Goal: Task Accomplishment & Management: Complete application form

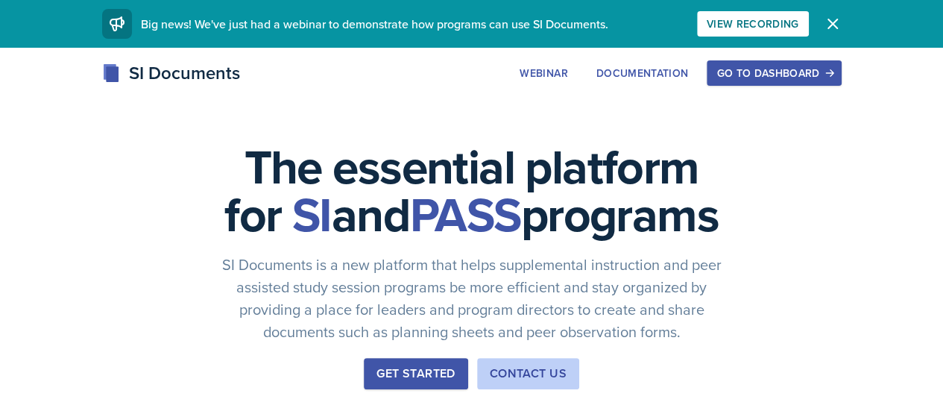
click at [831, 79] on div "Go to Dashboard" at bounding box center [773, 73] width 115 height 12
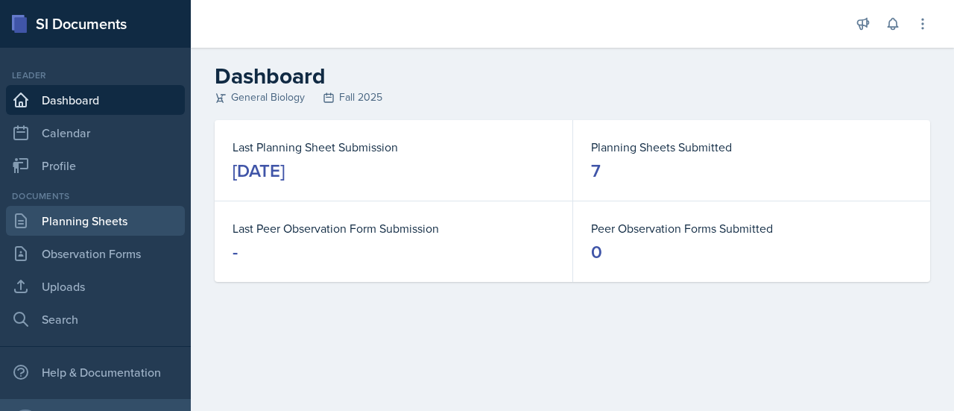
click at [106, 212] on link "Planning Sheets" at bounding box center [95, 221] width 179 height 30
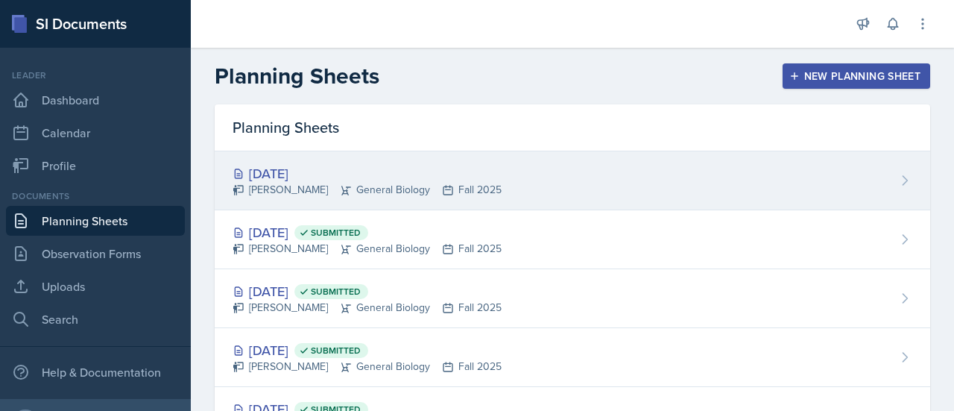
click at [584, 193] on div "[DATE] [PERSON_NAME] General Biology Fall 2025" at bounding box center [573, 180] width 716 height 59
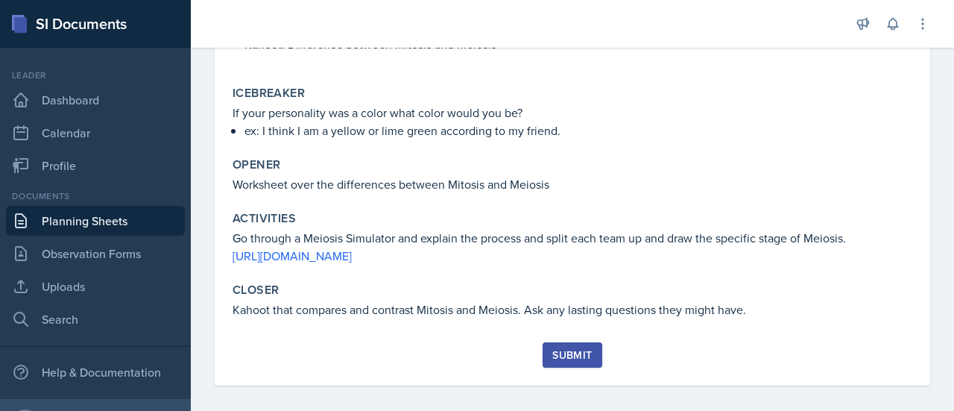
scroll to position [294, 0]
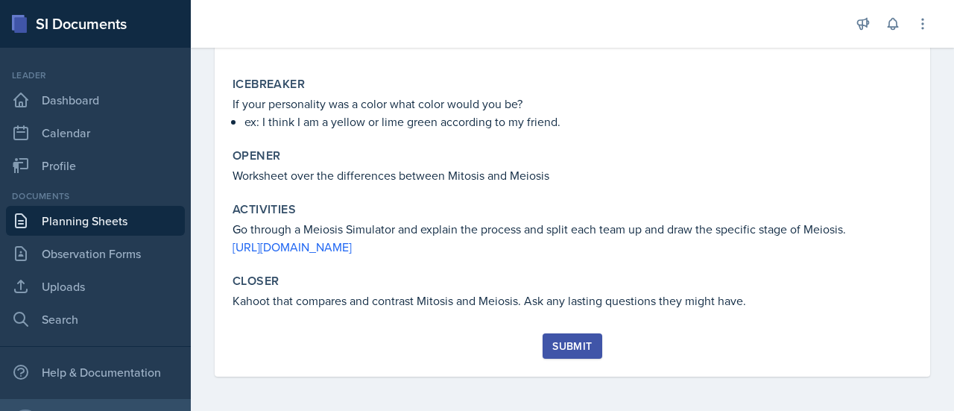
click at [563, 347] on div "Submit" at bounding box center [572, 346] width 40 height 12
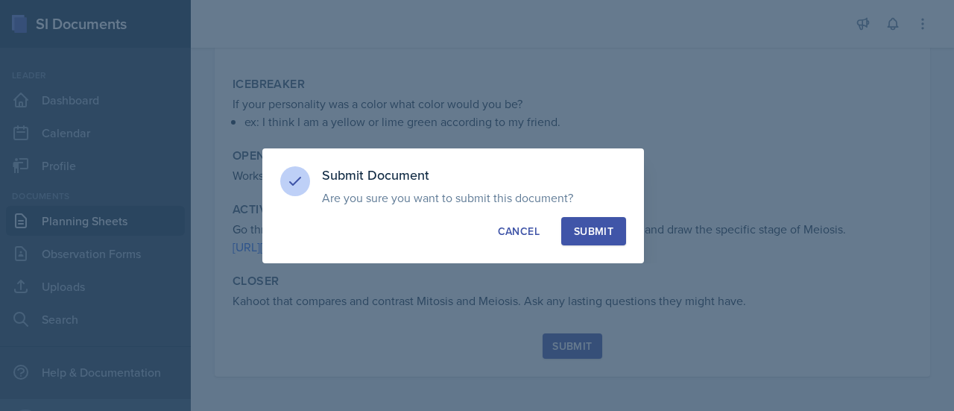
click at [609, 231] on div "Submit" at bounding box center [594, 231] width 40 height 15
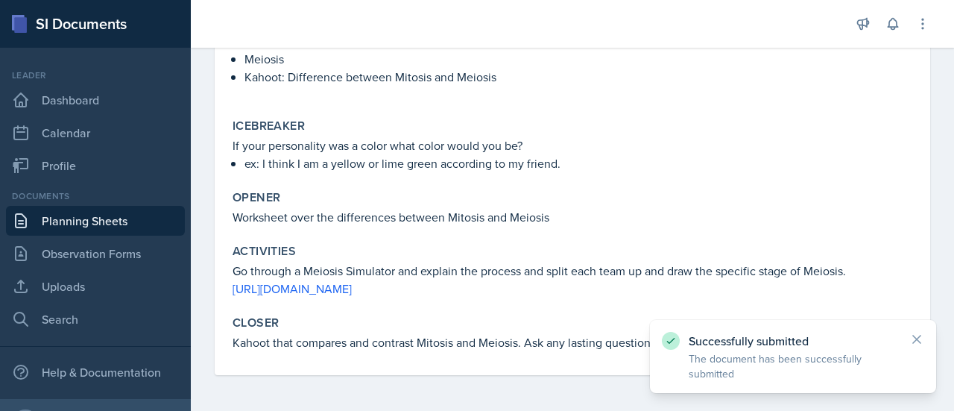
scroll to position [251, 0]
click at [916, 335] on icon at bounding box center [916, 339] width 15 height 15
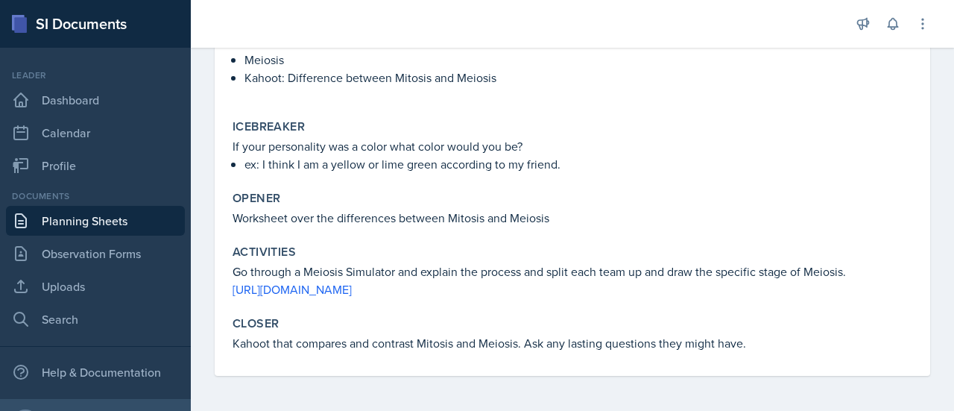
scroll to position [0, 0]
